Goal: Navigation & Orientation: Understand site structure

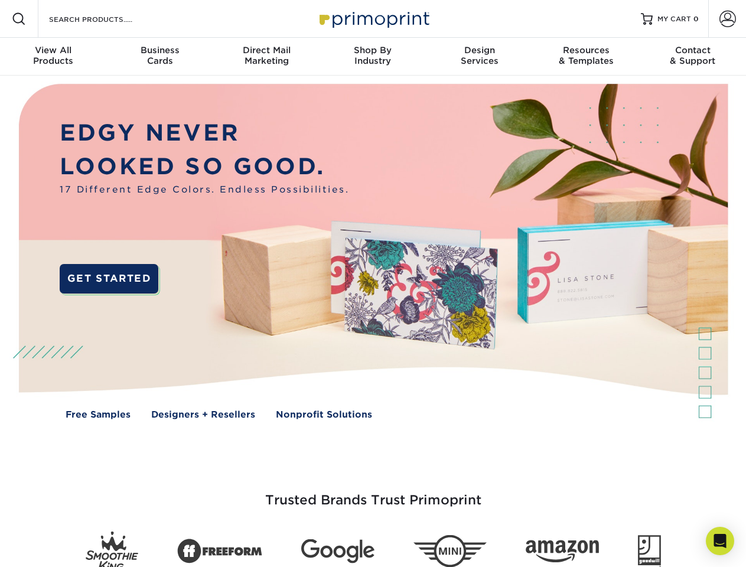
click at [373, 284] on img at bounding box center [373, 260] width 739 height 369
click at [19, 19] on span at bounding box center [19, 19] width 14 height 14
click at [727, 19] on span at bounding box center [728, 19] width 17 height 17
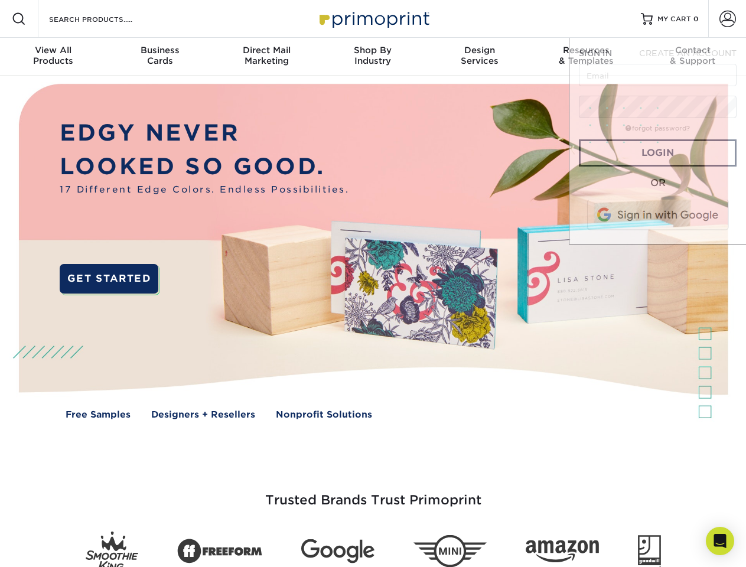
click at [53, 57] on div "View All Products" at bounding box center [53, 55] width 106 height 21
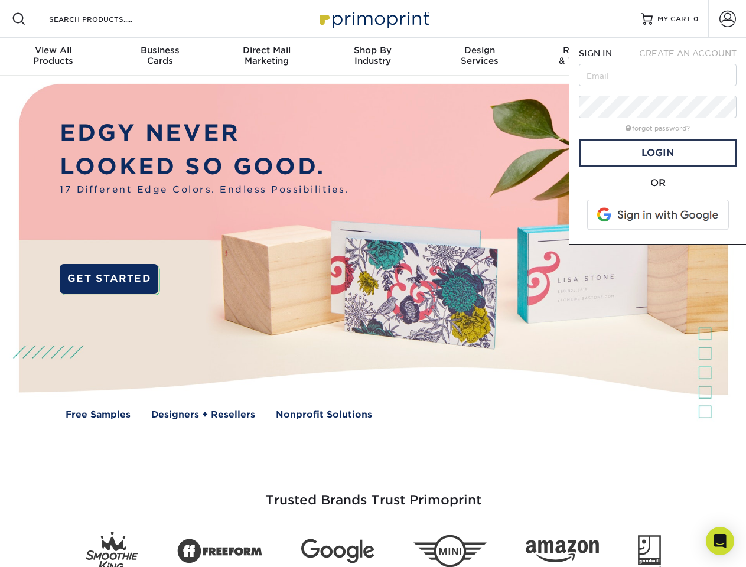
click at [160, 57] on div "Business Cards" at bounding box center [159, 55] width 106 height 21
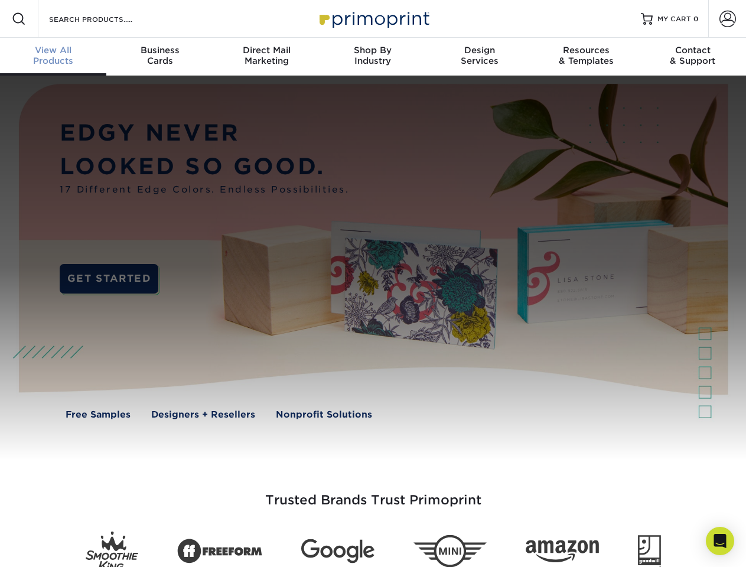
click at [267, 57] on div "Direct Mail Marketing" at bounding box center [266, 55] width 106 height 21
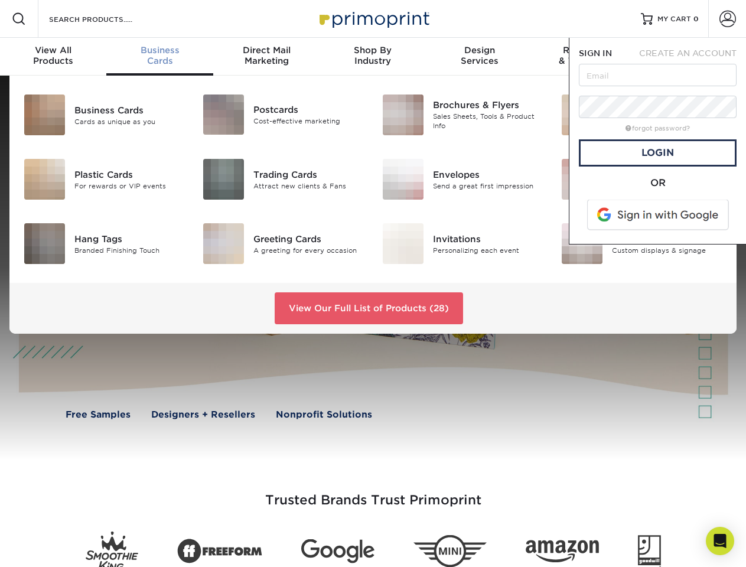
click at [373, 57] on div "Shop By Industry" at bounding box center [373, 55] width 106 height 21
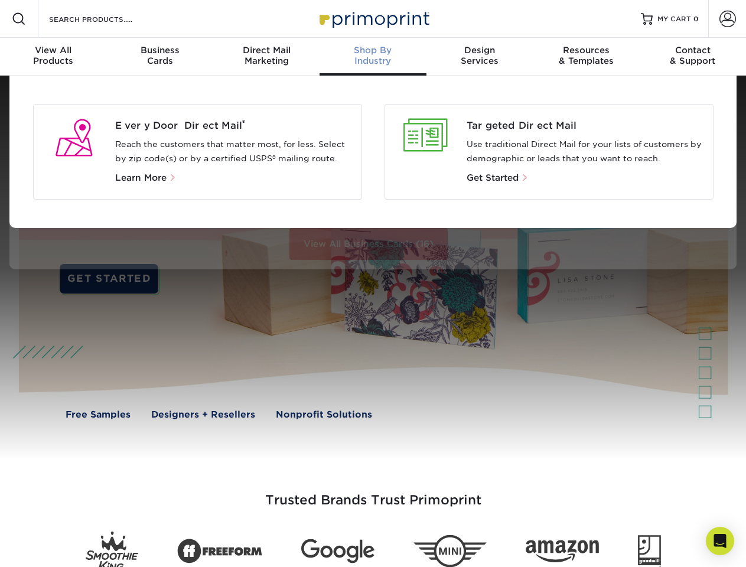
click at [480, 57] on div "Design Services" at bounding box center [480, 55] width 106 height 21
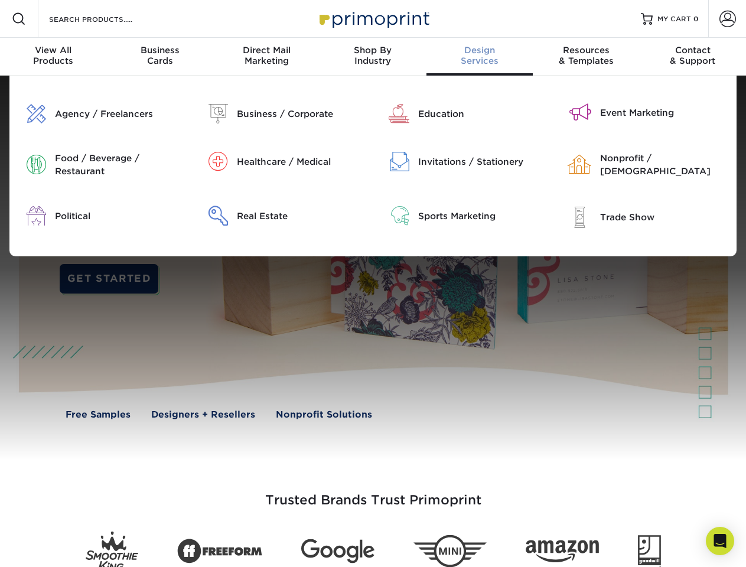
click at [586, 57] on div "Resources & Templates" at bounding box center [586, 55] width 106 height 21
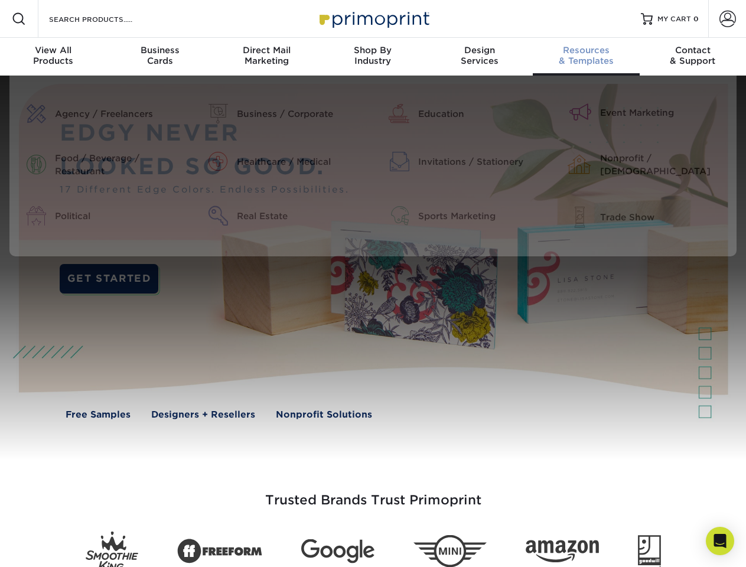
click at [693, 57] on div "Contact & Support" at bounding box center [693, 55] width 106 height 21
